Goal: Task Accomplishment & Management: Use online tool/utility

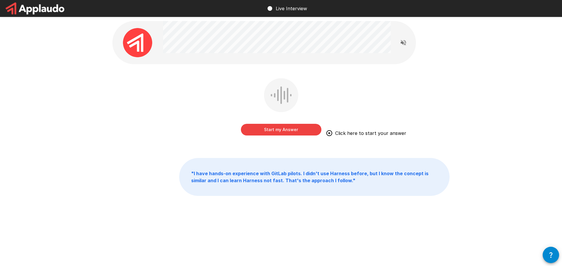
click at [301, 130] on button "Start my Answer" at bounding box center [281, 130] width 80 height 12
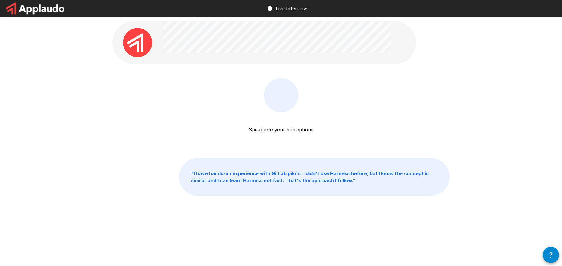
click at [344, 121] on div "Speak into your microphone Stop & Submit" at bounding box center [280, 111] width 337 height 66
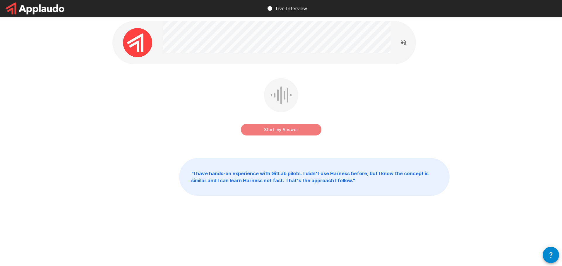
click at [288, 135] on button "Start my Answer" at bounding box center [281, 130] width 80 height 12
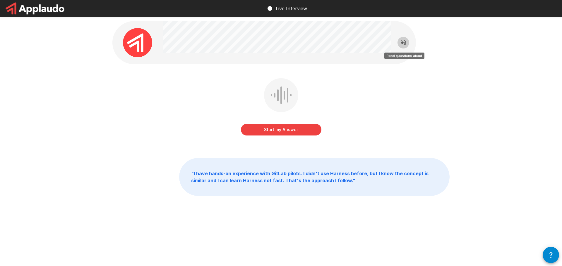
click at [404, 40] on icon "Read questions aloud" at bounding box center [402, 42] width 7 height 7
click at [307, 125] on button "Start my Answer" at bounding box center [281, 130] width 80 height 12
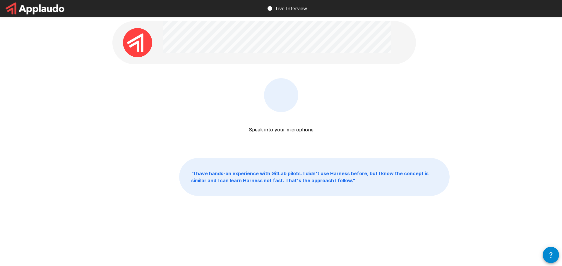
click at [285, 128] on p "Speak into your microphone" at bounding box center [281, 122] width 65 height 21
click at [142, 38] on img at bounding box center [137, 42] width 29 height 29
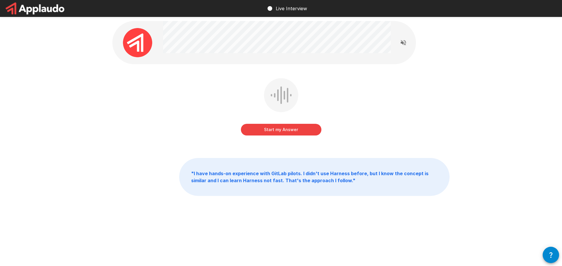
click at [175, 86] on div "Start my Answer" at bounding box center [280, 111] width 337 height 66
click at [271, 131] on button "Start my Answer" at bounding box center [281, 130] width 80 height 12
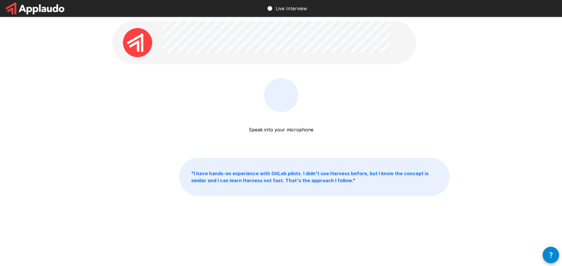
click at [281, 125] on p "Speak into your microphone" at bounding box center [281, 122] width 65 height 21
click at [283, 130] on p "Speak into your microphone" at bounding box center [281, 122] width 65 height 21
click at [138, 46] on img at bounding box center [137, 42] width 29 height 29
